Goal: Find specific page/section: Find specific page/section

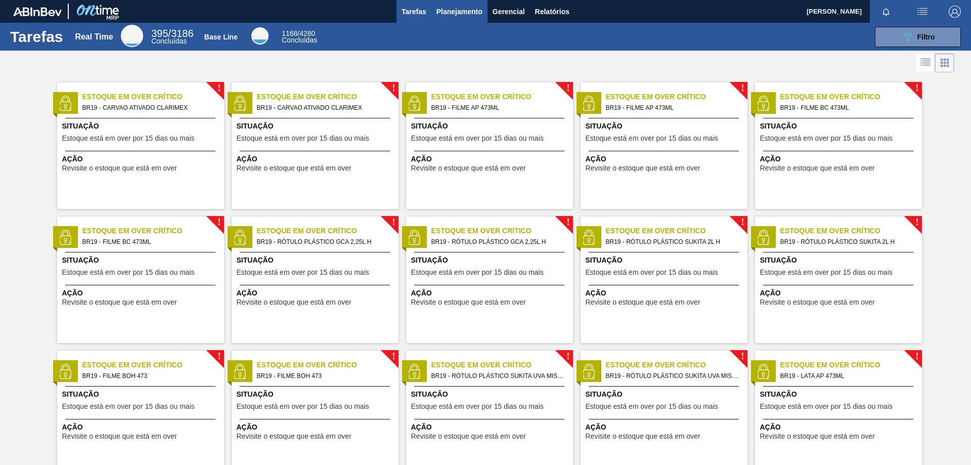
click at [459, 0] on body "Tarefas Planejamento Gerencial Relatórios [PERSON_NAME] Marcar todas como lido …" at bounding box center [485, 0] width 971 height 0
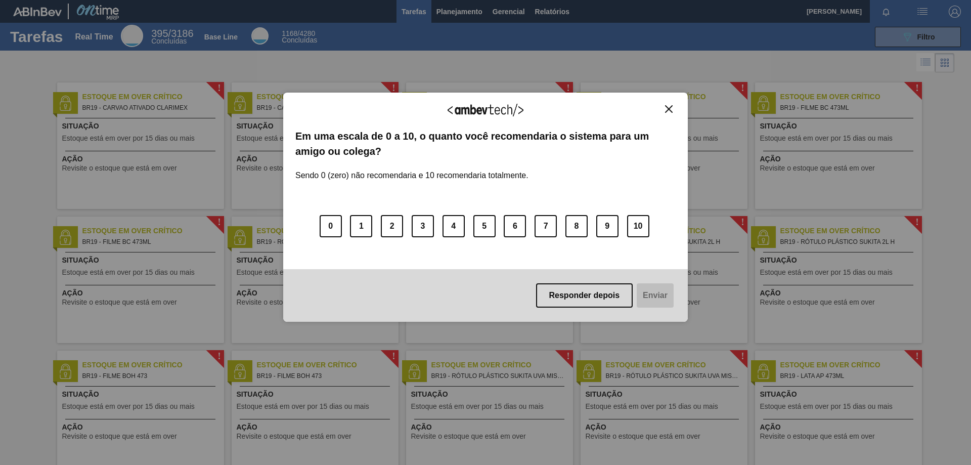
click at [666, 110] on img "Close" at bounding box center [669, 109] width 8 height 8
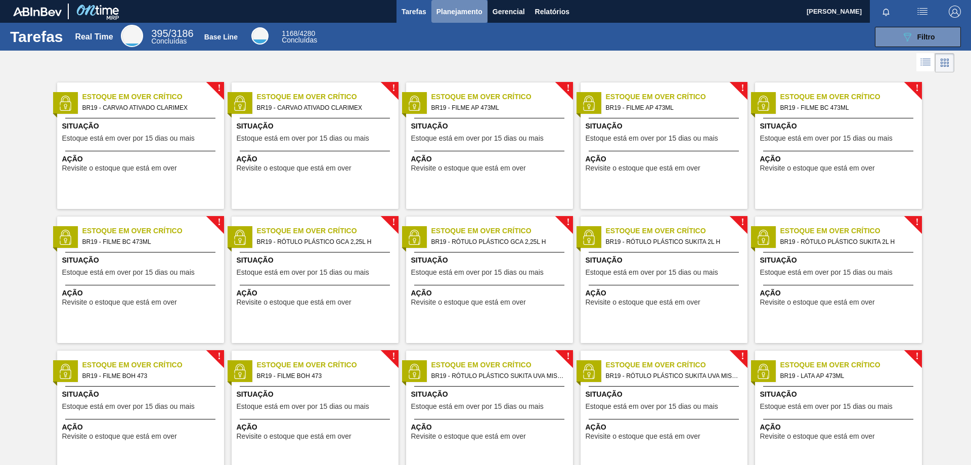
click at [465, 18] on button "Planejamento" at bounding box center [459, 11] width 56 height 23
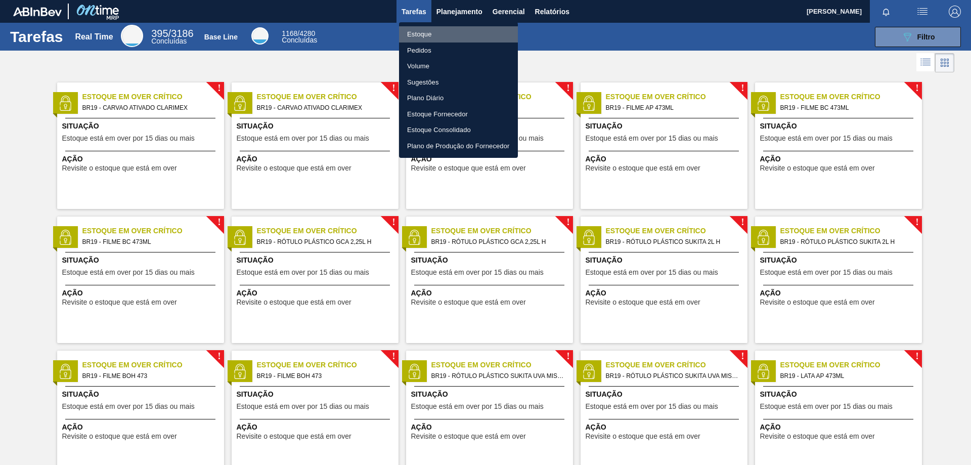
click at [441, 37] on li "Estoque" at bounding box center [458, 34] width 119 height 16
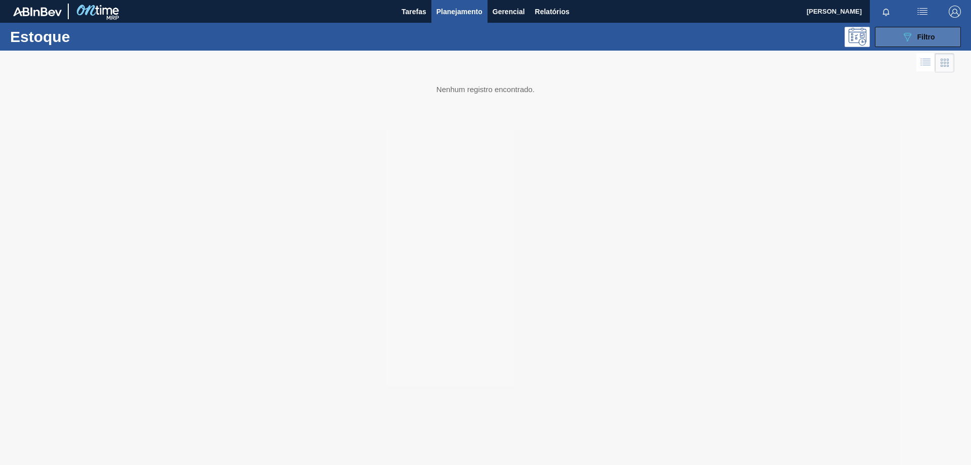
click at [913, 34] on div "089F7B8B-B2A5-4AFE-B5C0-19BA573D28AC Filtro" at bounding box center [918, 37] width 34 height 12
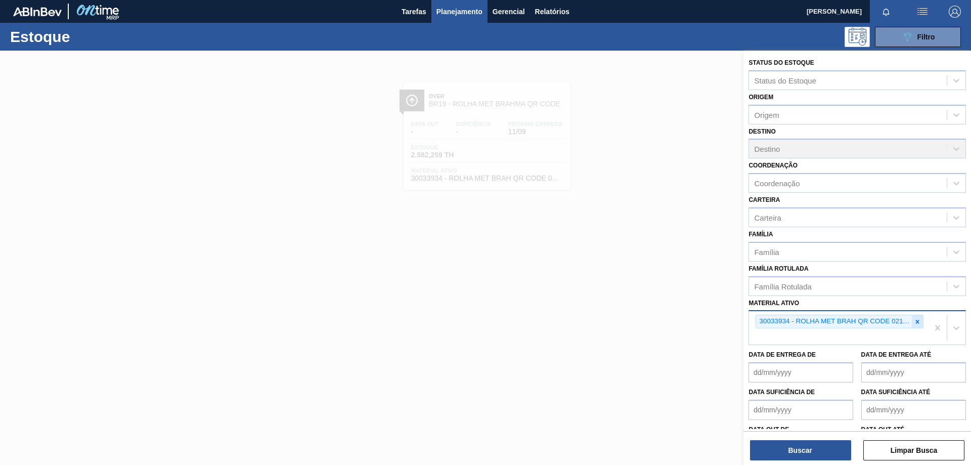
click at [919, 324] on div at bounding box center [917, 321] width 11 height 13
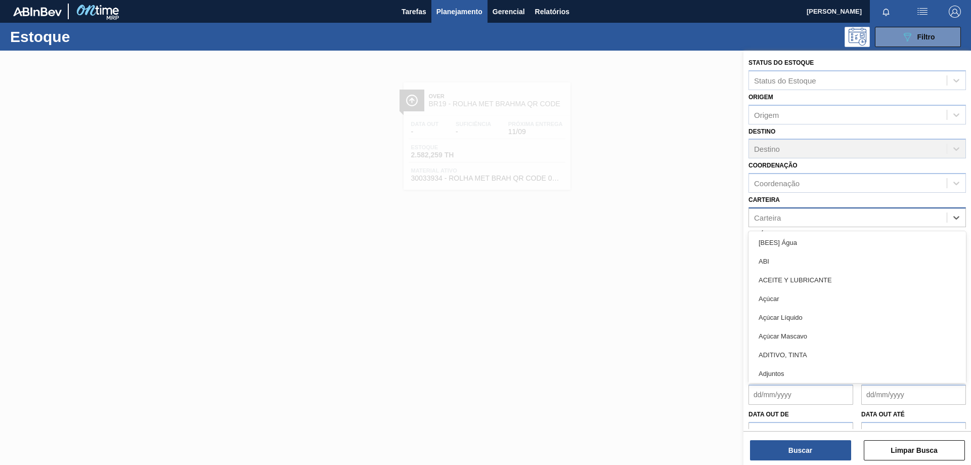
click at [791, 219] on div "Carteira" at bounding box center [848, 217] width 198 height 15
type input "bag"
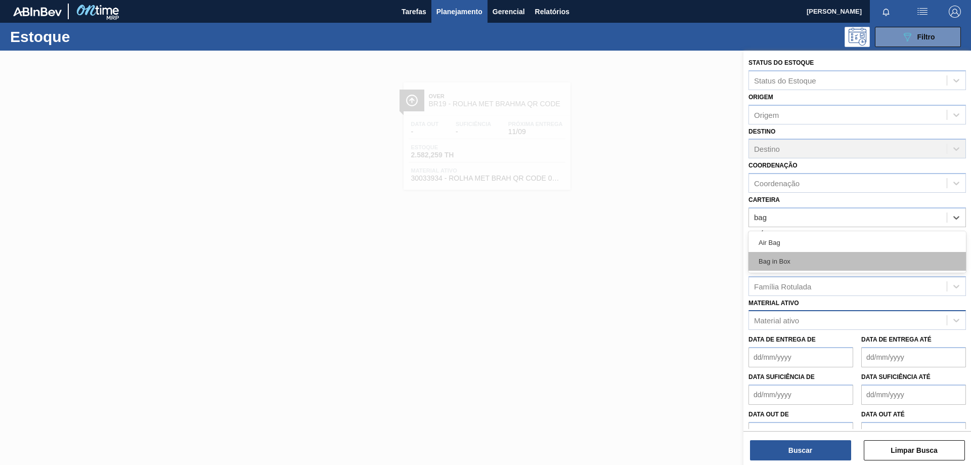
click at [782, 269] on div "Bag in Box" at bounding box center [856, 261] width 217 height 19
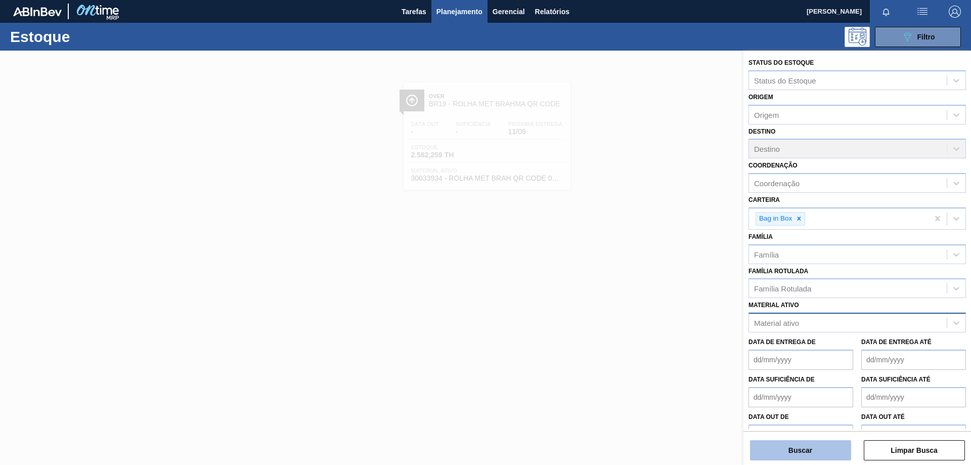
click at [801, 449] on button "Buscar" at bounding box center [800, 450] width 101 height 20
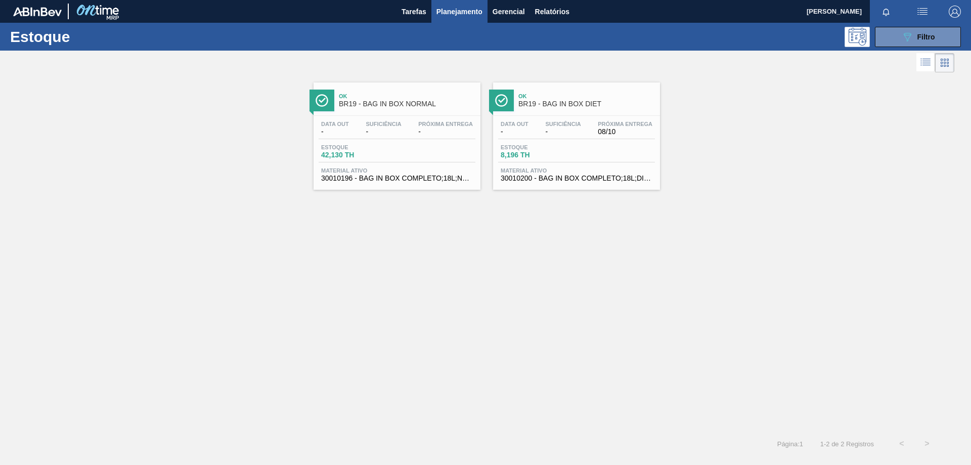
click at [384, 163] on div "Data out - Suficiência - Próxima Entrega - Estoque 42,130 TH Material ativo 300…" at bounding box center [396, 150] width 167 height 69
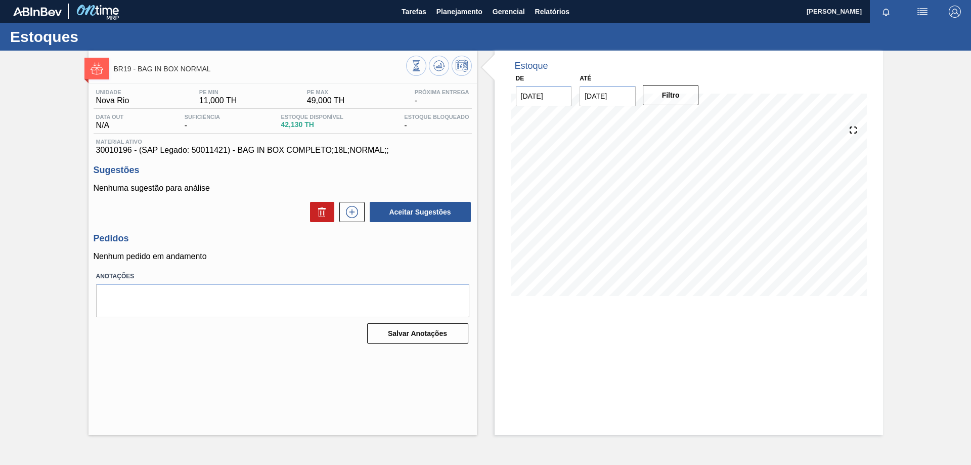
click at [8, 204] on div "BR19 - BAG IN BOX NORMAL Unidade Nova Rio PE MIN 11,000 TH PE MAX 49,000 TH Pró…" at bounding box center [485, 243] width 971 height 384
